Goal: Contribute content

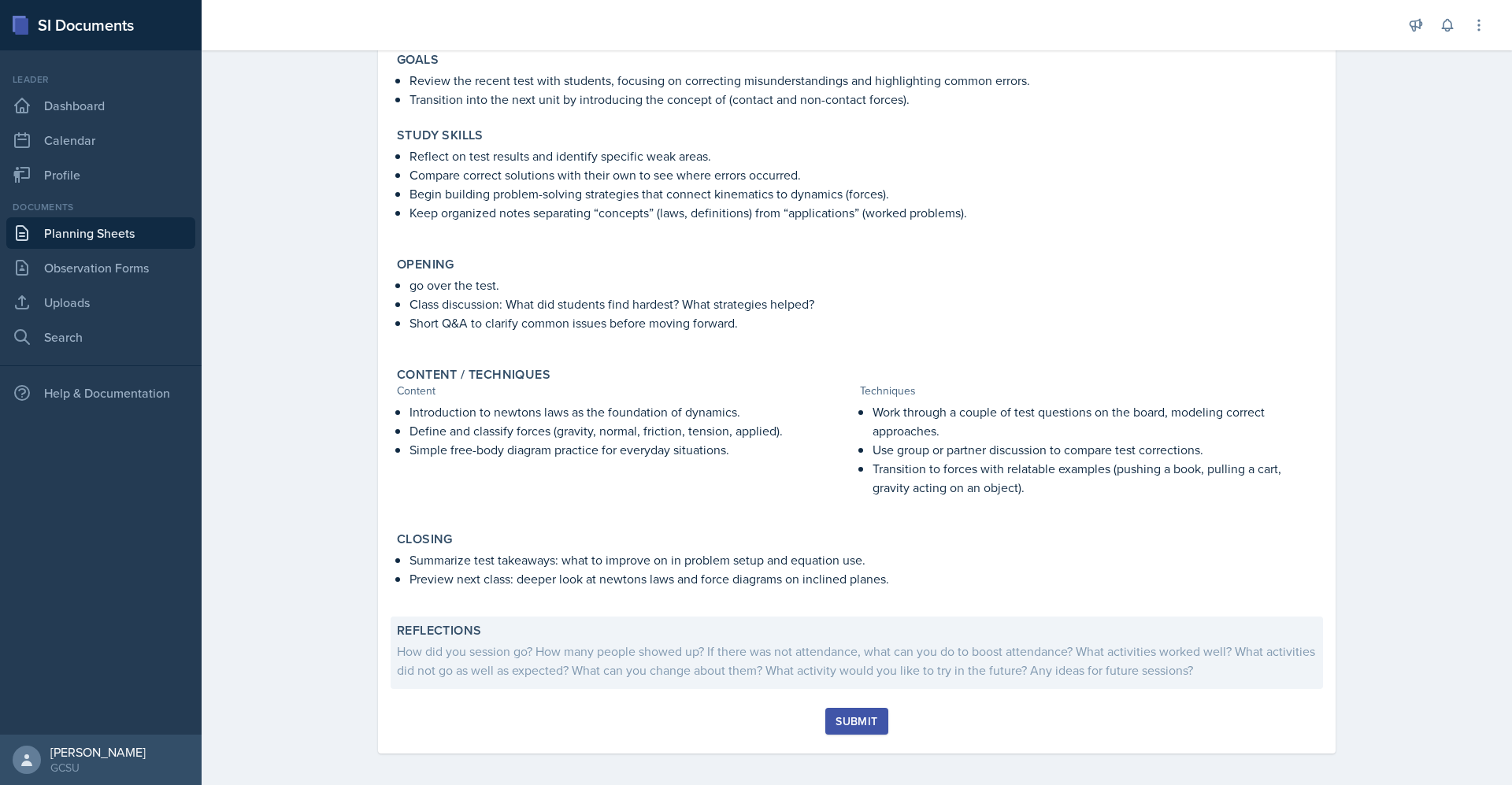
scroll to position [147, 0]
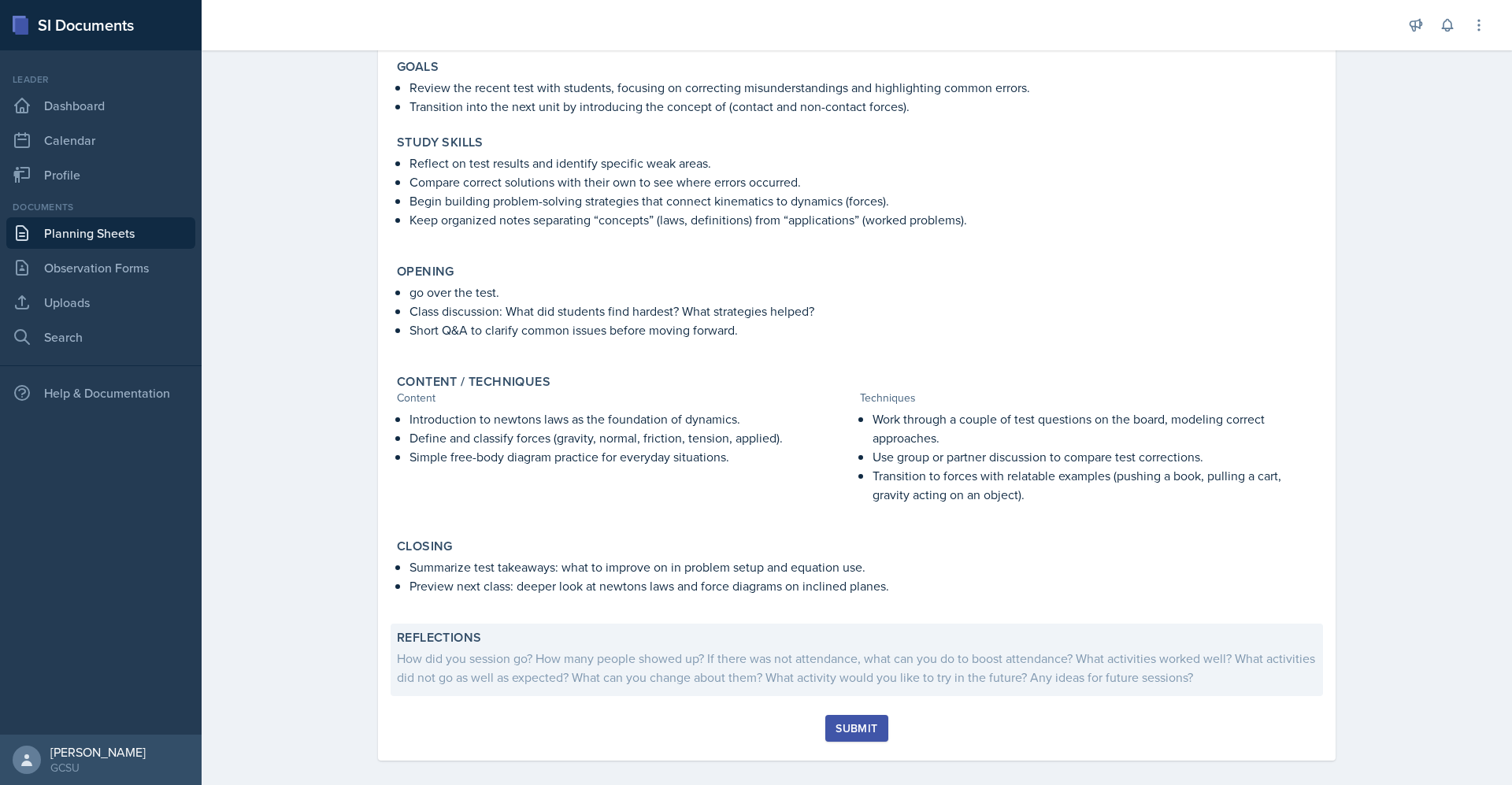
click at [773, 693] on div "Reflections How did you session go? How many people showed up? If there was not…" at bounding box center [856, 659] width 932 height 72
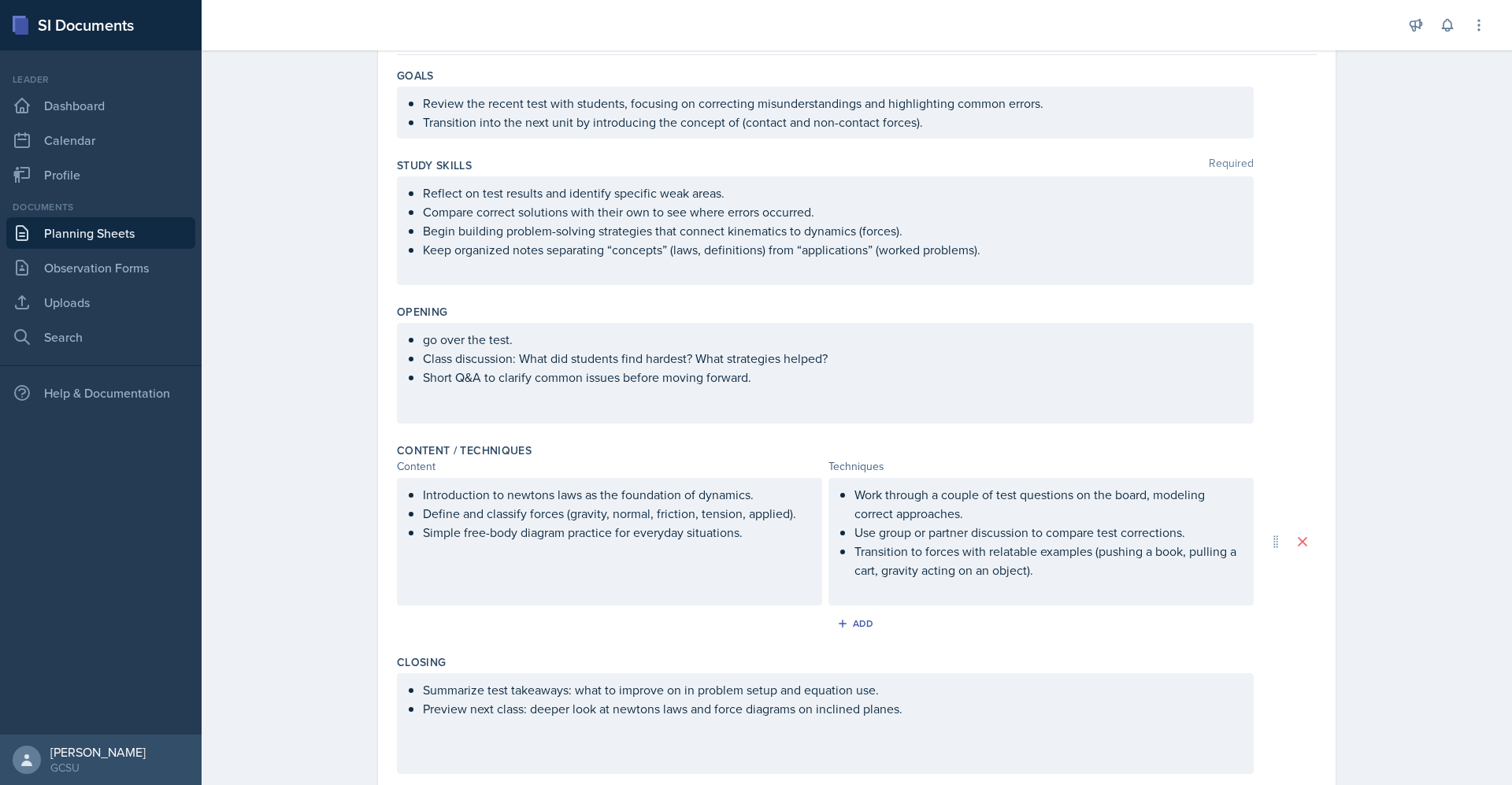
scroll to position [336, 0]
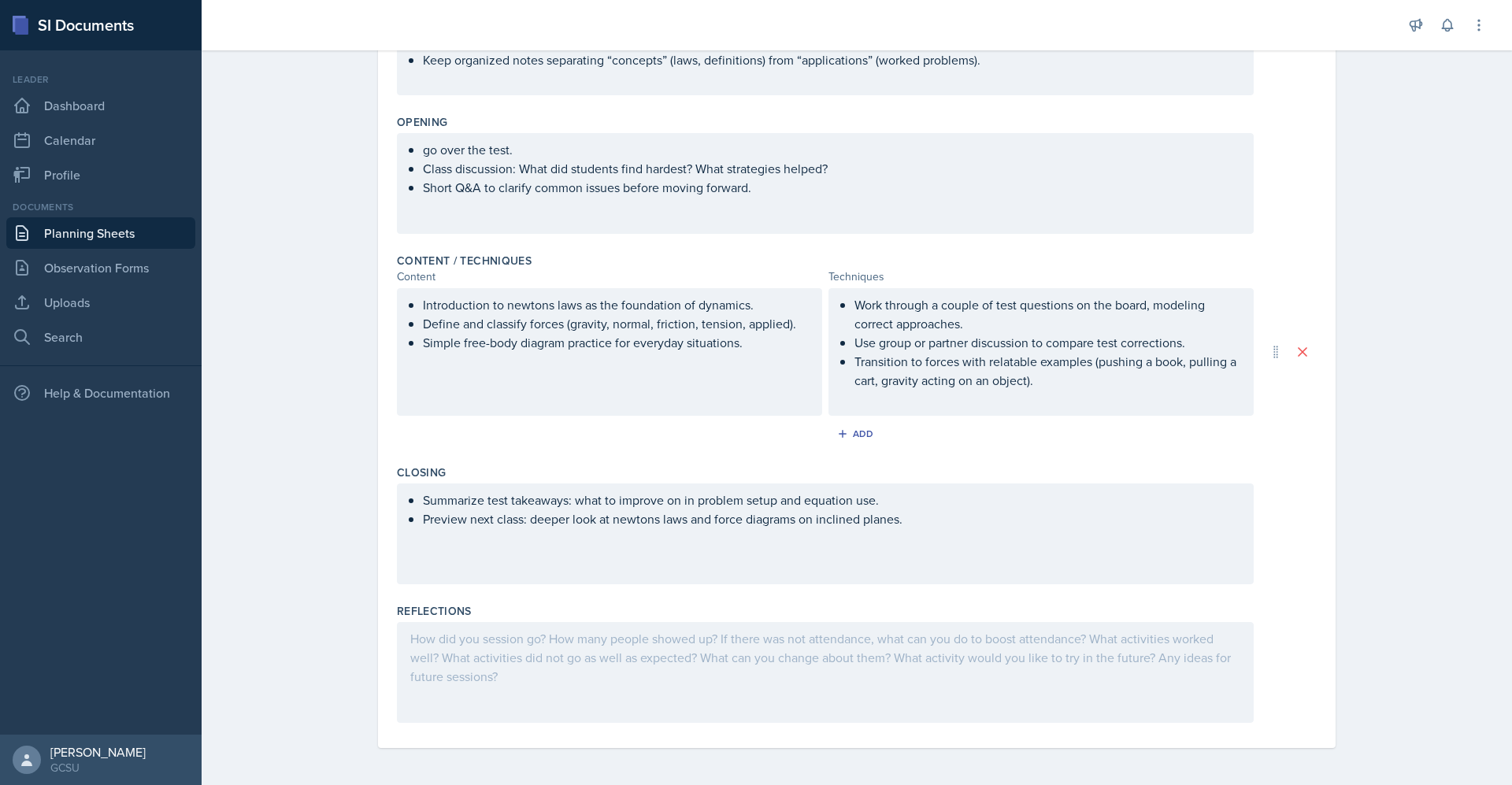
click at [725, 659] on div at bounding box center [825, 672] width 857 height 101
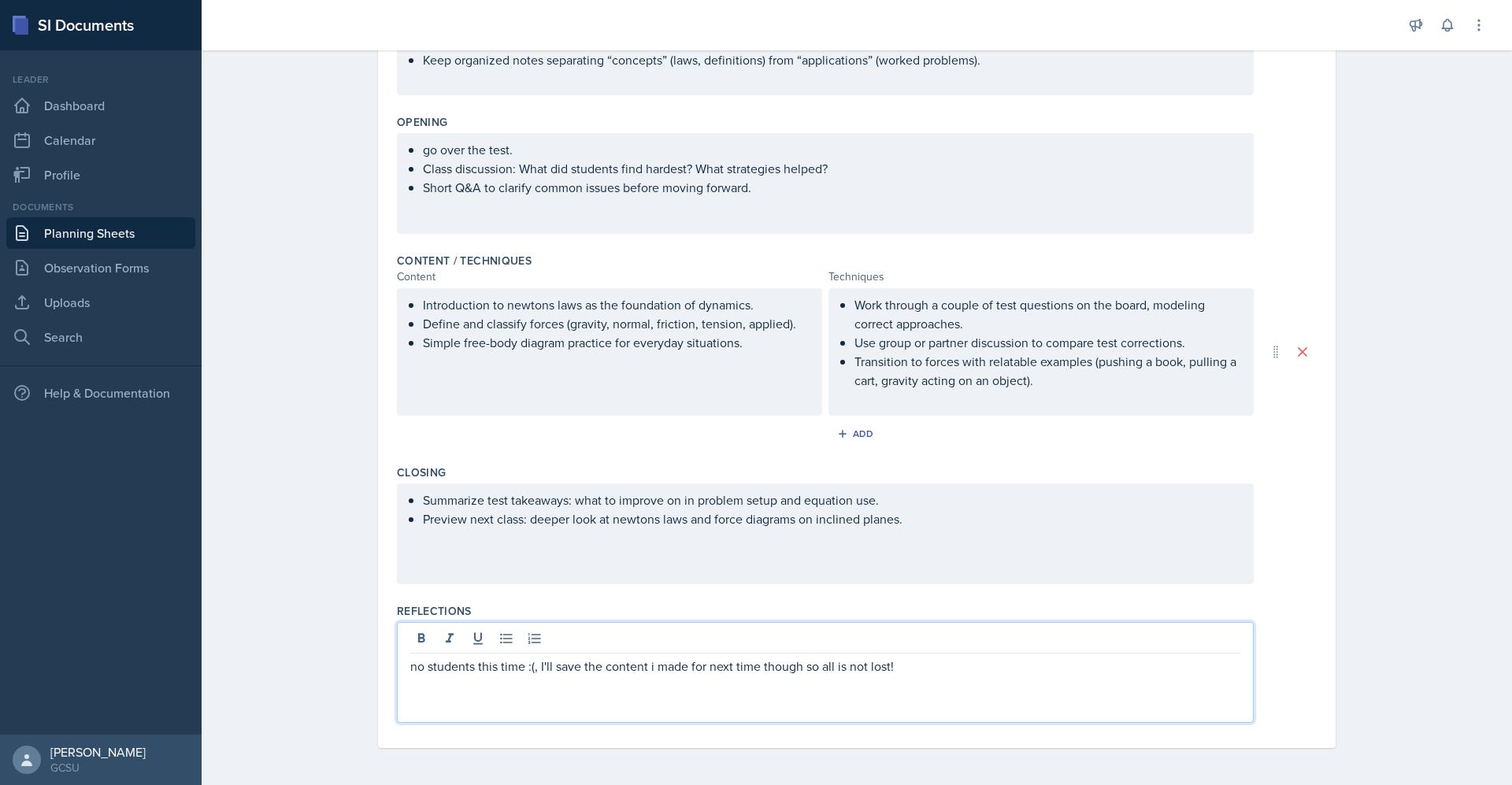
scroll to position [0, 0]
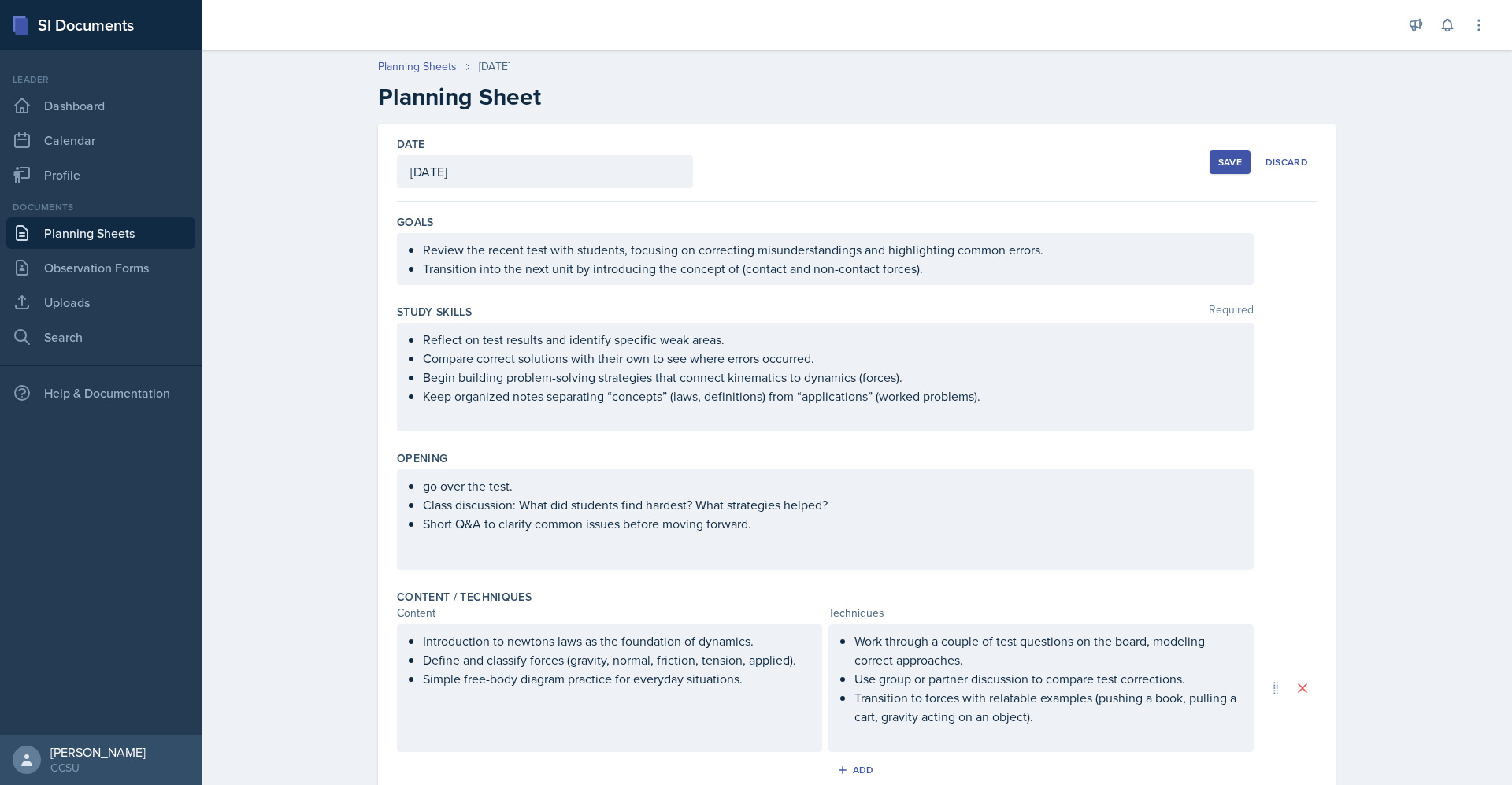
click at [1218, 163] on div "Save" at bounding box center [1230, 163] width 24 height 13
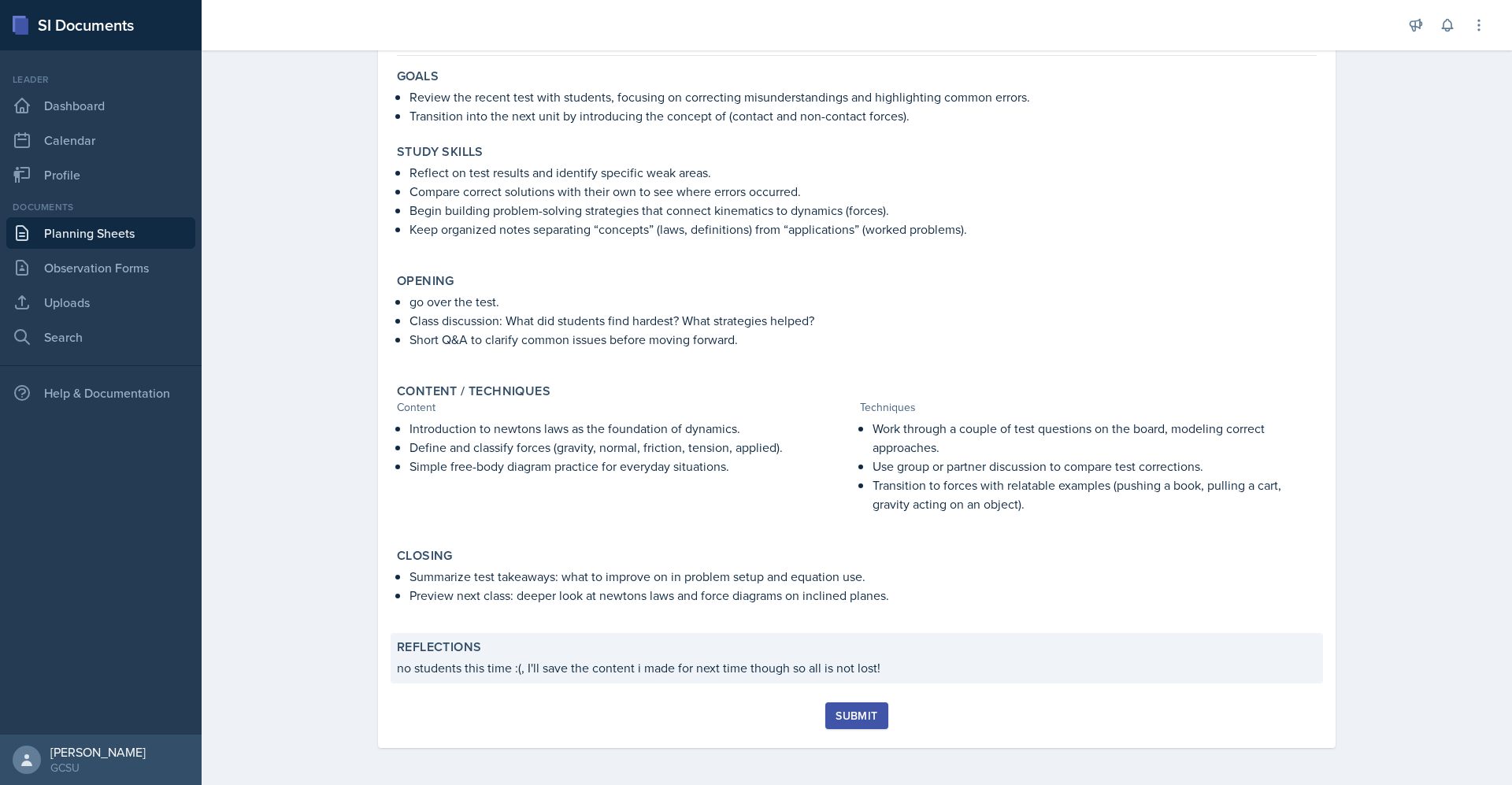
scroll to position [136, 0]
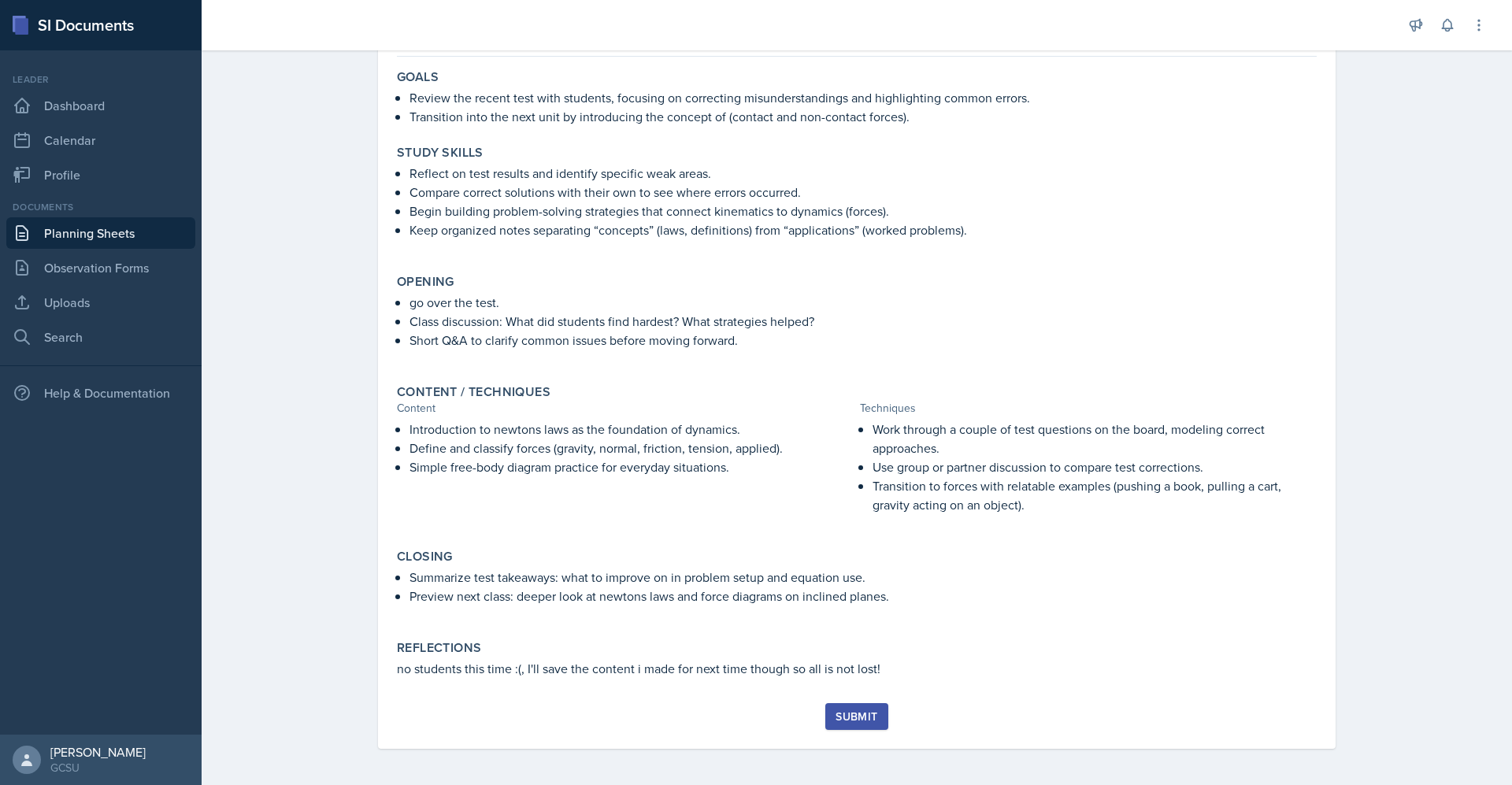
click at [869, 725] on button "Submit" at bounding box center [856, 716] width 62 height 27
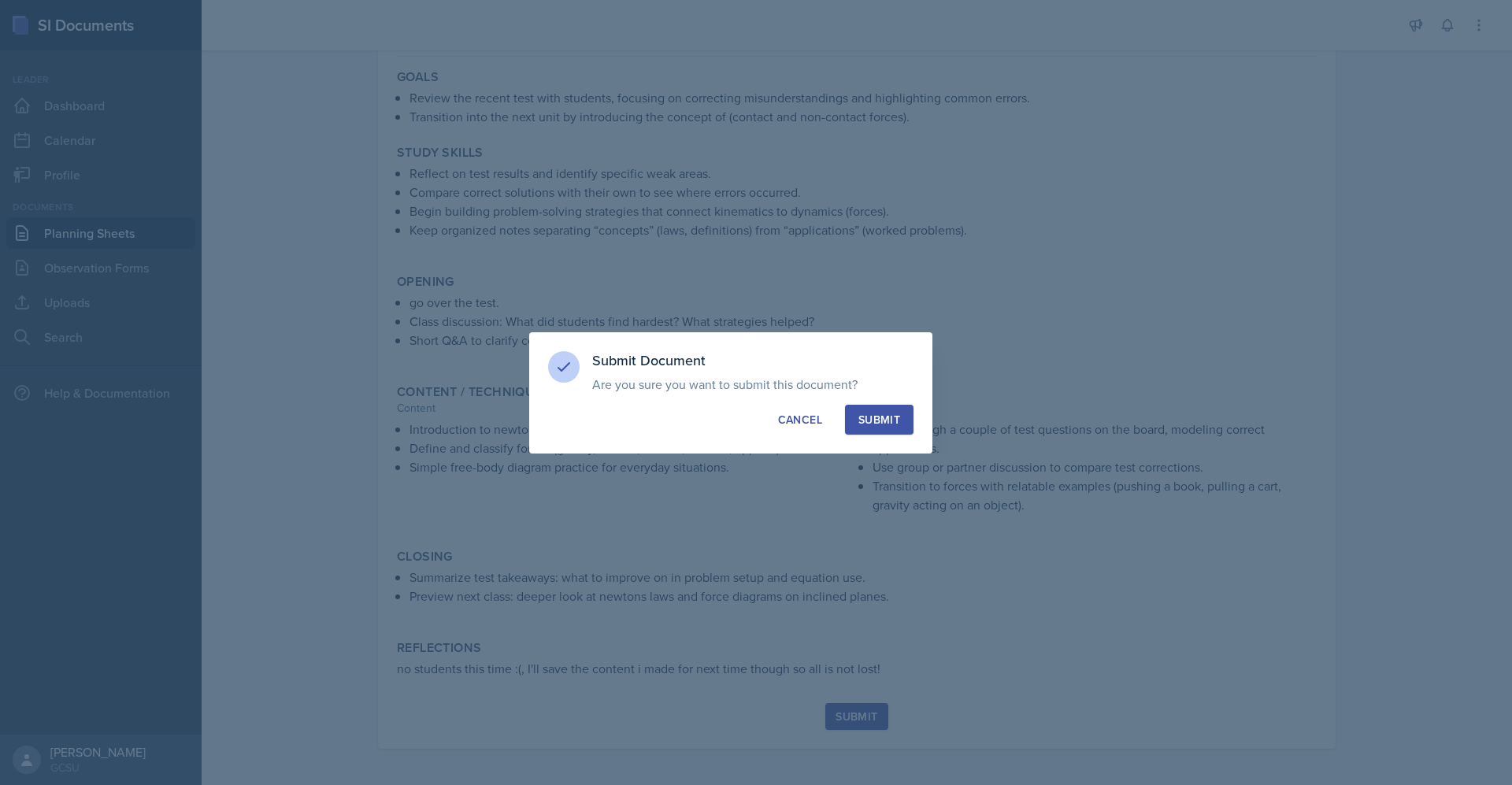
click at [872, 429] on button "Submit" at bounding box center [879, 419] width 68 height 30
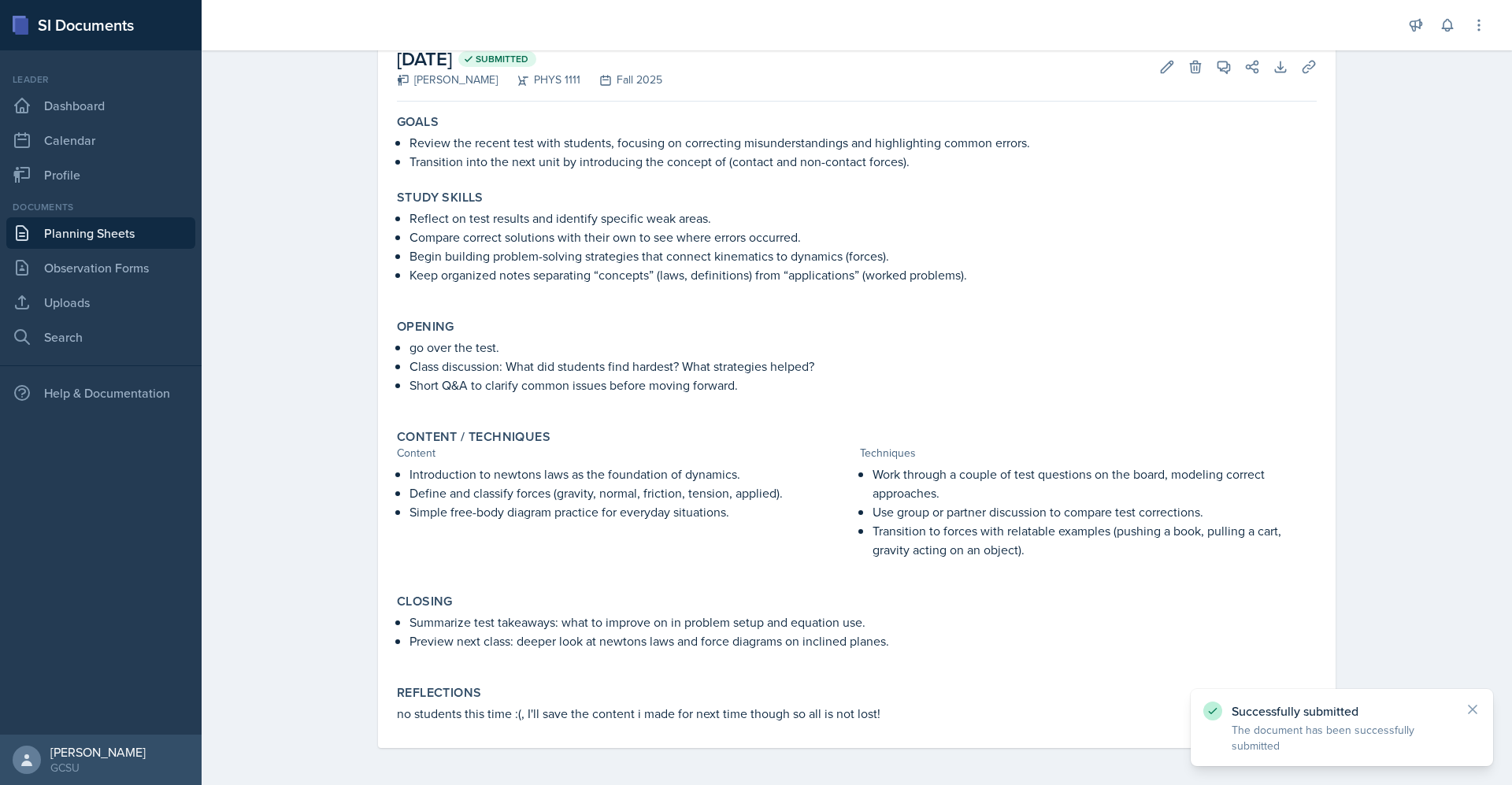
scroll to position [0, 0]
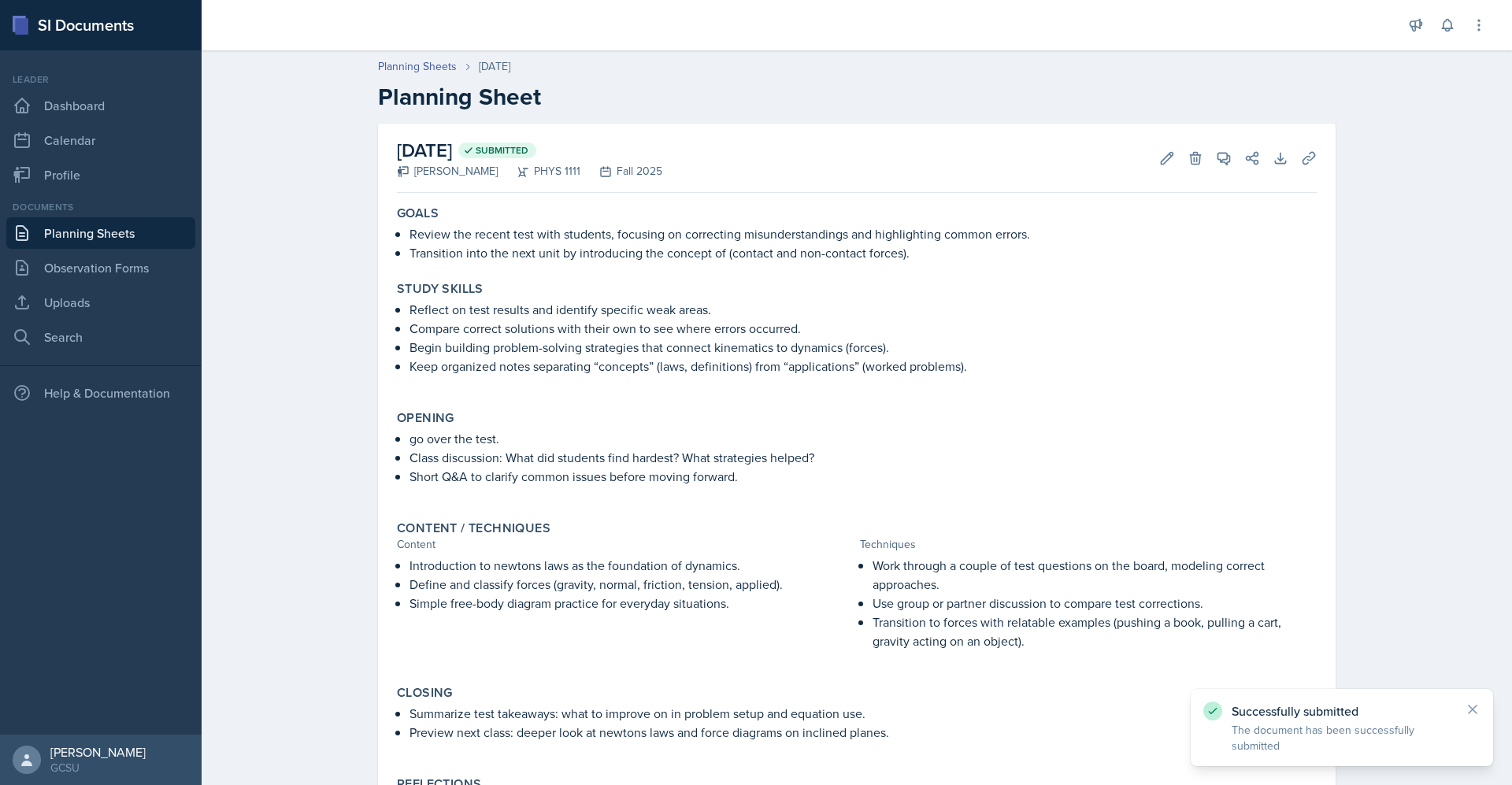
click at [110, 231] on link "Planning Sheets" at bounding box center [101, 233] width 189 height 32
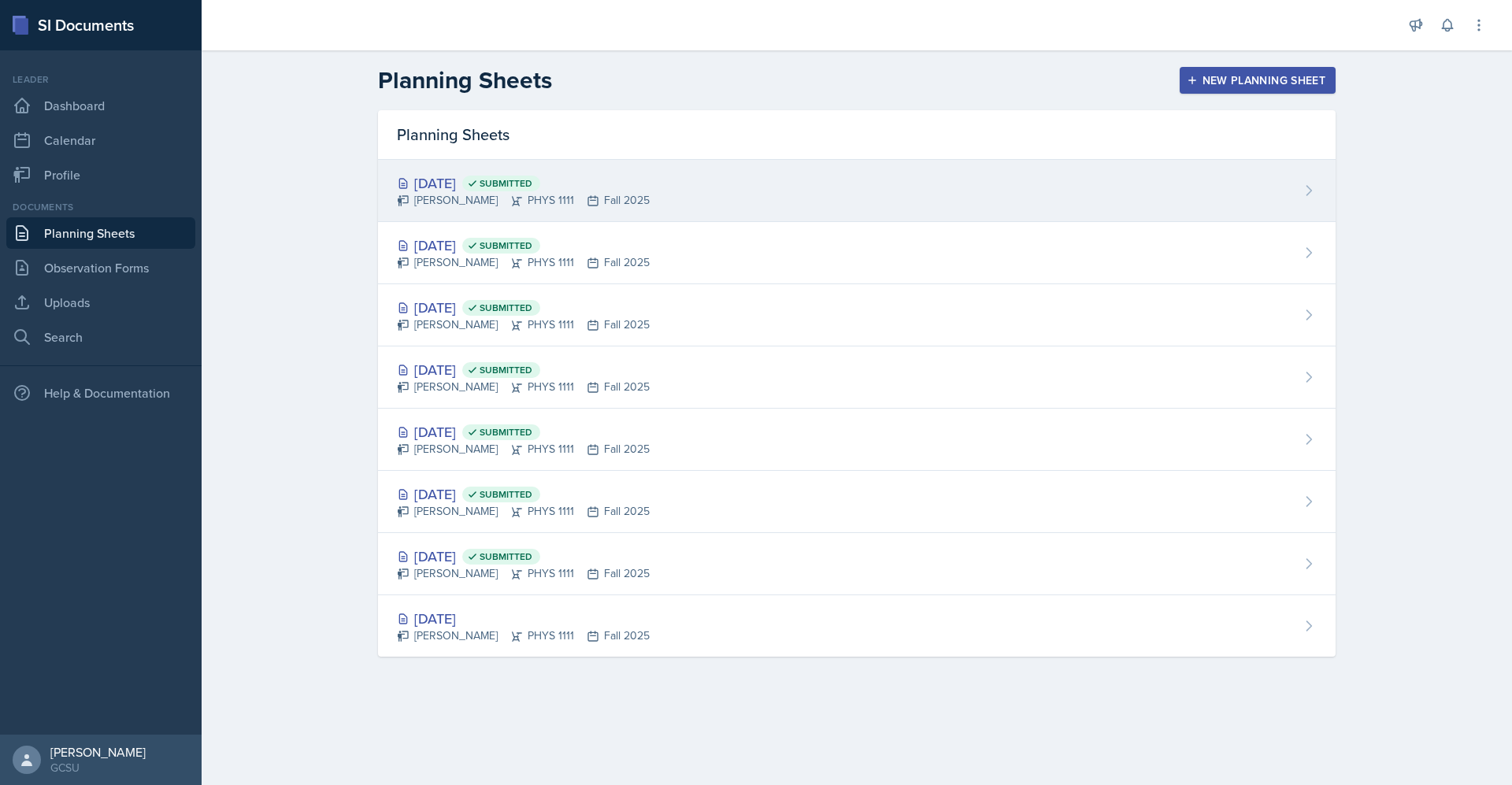
click at [959, 199] on div "[DATE] Submitted [PERSON_NAME] PHYS 1111 Fall 2025" at bounding box center [856, 190] width 957 height 62
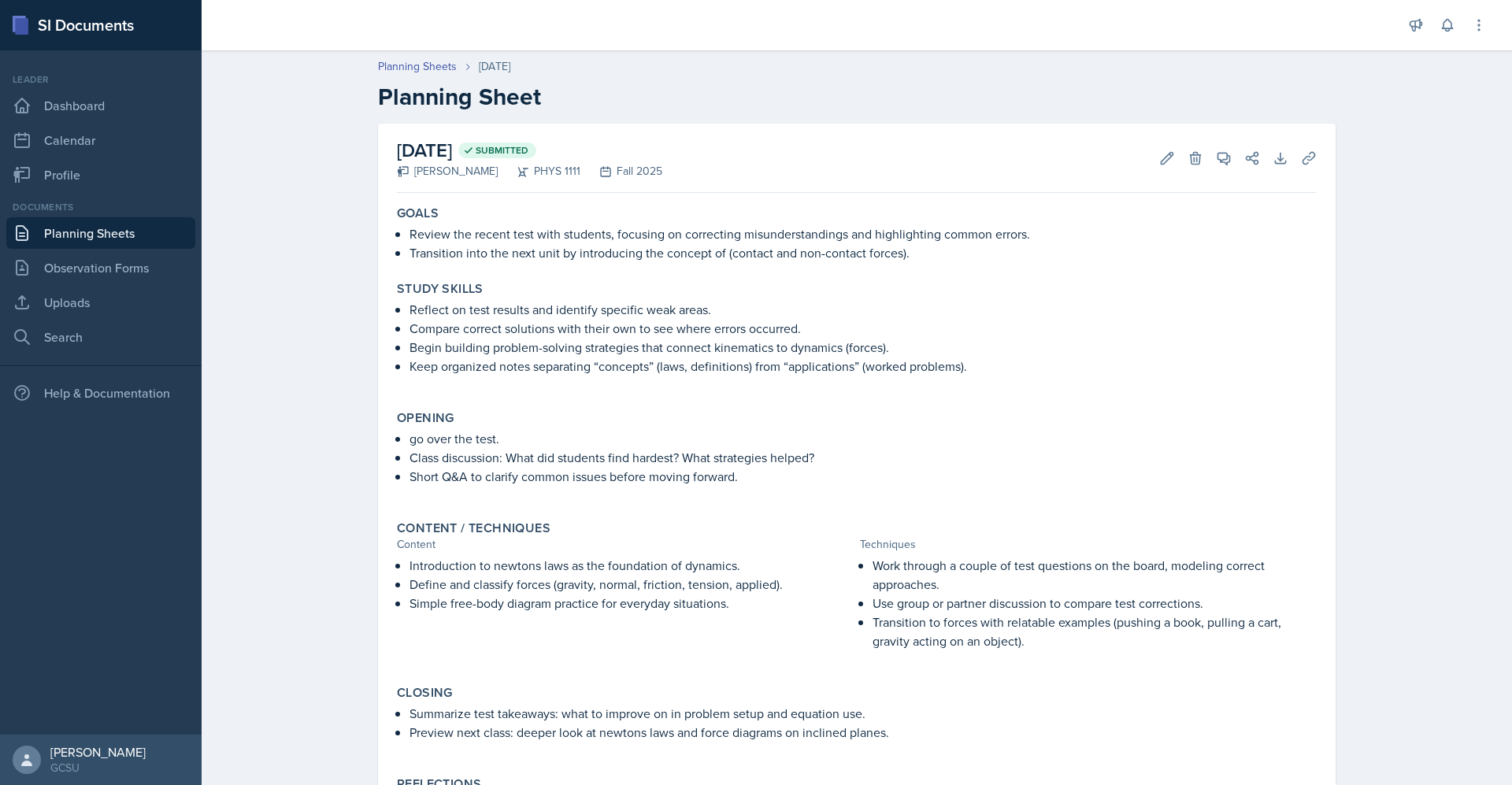
click at [131, 232] on link "Planning Sheets" at bounding box center [101, 233] width 189 height 32
